Goal: Task Accomplishment & Management: Manage account settings

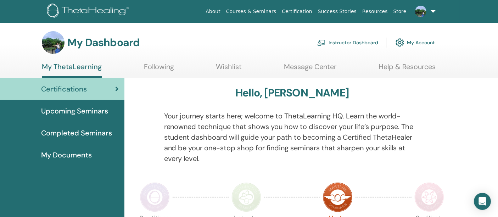
click at [360, 40] on link "Instructor Dashboard" at bounding box center [347, 43] width 61 height 16
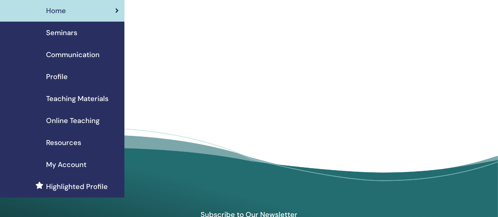
scroll to position [39, 0]
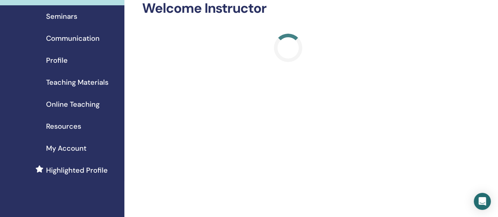
click at [73, 17] on span "Seminars" at bounding box center [61, 16] width 31 height 11
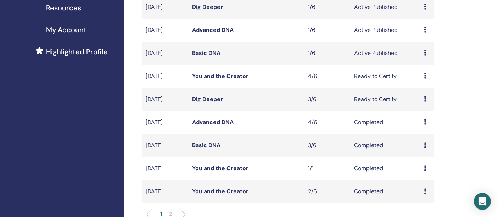
scroll to position [197, 0]
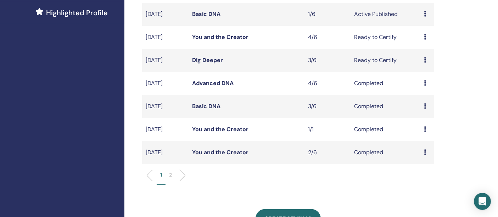
click at [425, 82] on icon at bounding box center [425, 83] width 2 height 6
click at [431, 101] on link "Attendees" at bounding box center [423, 98] width 27 height 7
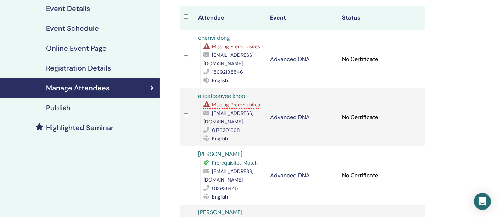
scroll to position [157, 0]
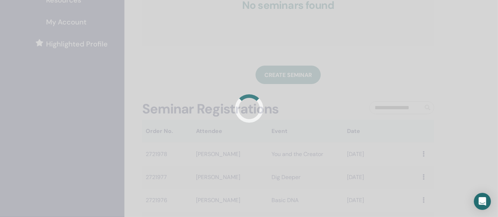
scroll to position [168, 0]
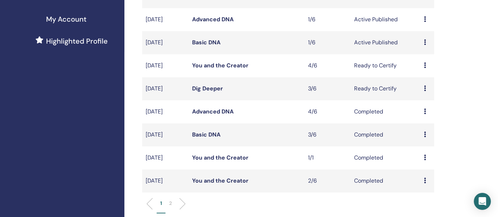
click at [428, 89] on div "Preview Edit Attendees Cancel" at bounding box center [427, 88] width 7 height 9
click at [433, 115] on link "Attendees" at bounding box center [427, 116] width 27 height 7
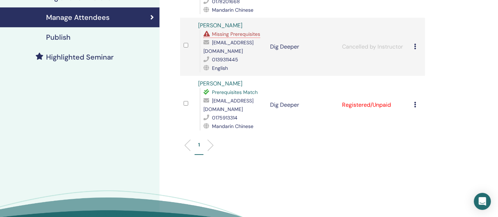
scroll to position [157, 0]
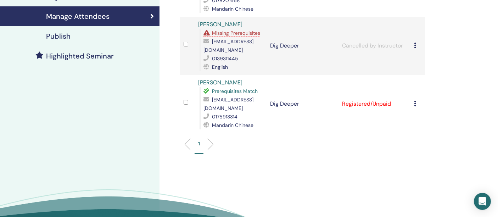
click at [488, 61] on div "Manage Attendees Bulk Actions Export to CSV Attendee Event Status alicefoonyee …" at bounding box center [326, 62] width 332 height 395
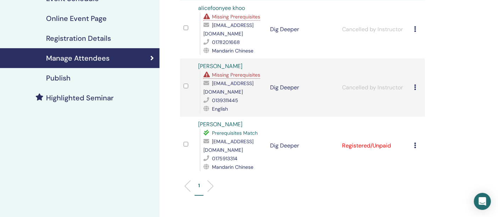
scroll to position [79, 0]
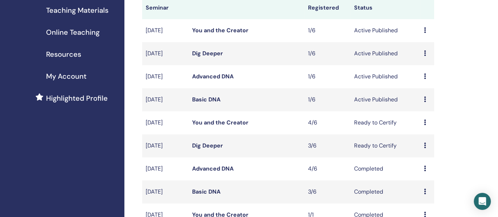
scroll to position [90, 0]
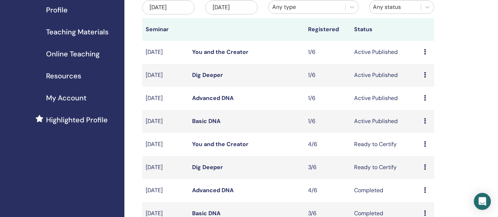
click at [425, 120] on icon at bounding box center [425, 121] width 2 height 6
click at [427, 146] on link "Attendees" at bounding box center [424, 147] width 27 height 7
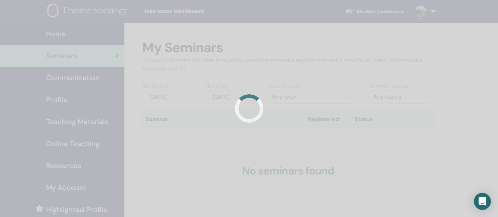
scroll to position [90, 0]
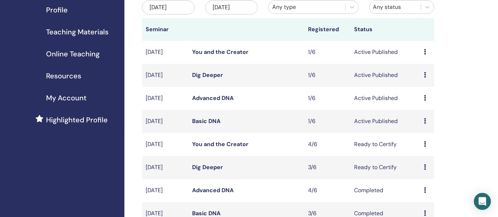
click at [425, 97] on icon at bounding box center [425, 98] width 2 height 6
click at [427, 123] on link "Attendees" at bounding box center [424, 124] width 27 height 7
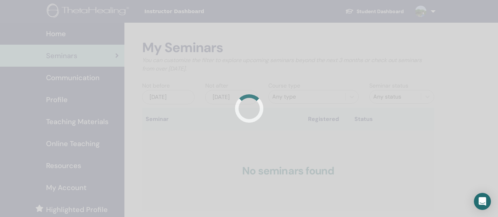
scroll to position [90, 0]
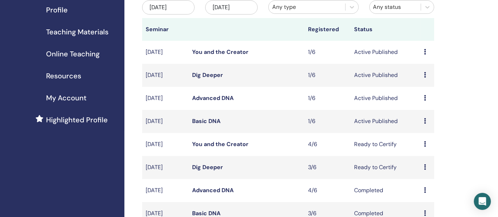
click at [426, 75] on icon at bounding box center [425, 75] width 2 height 6
click at [429, 102] on link "Attendees" at bounding box center [424, 102] width 27 height 7
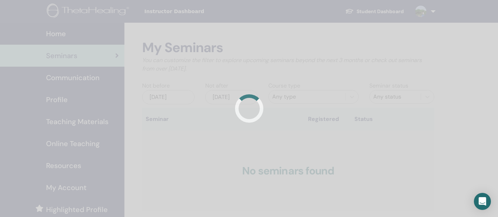
scroll to position [90, 0]
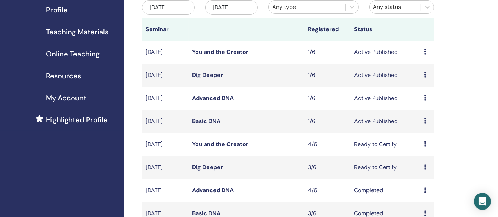
click at [425, 51] on icon at bounding box center [425, 52] width 2 height 6
click at [428, 77] on link "Attendees" at bounding box center [423, 78] width 27 height 7
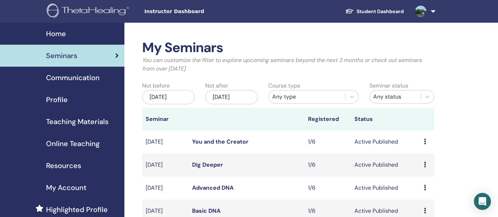
scroll to position [90, 0]
